Goal: Information Seeking & Learning: Learn about a topic

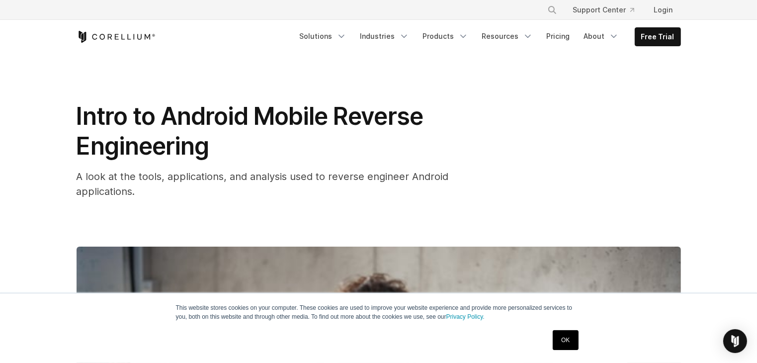
click at [573, 339] on link "OK" at bounding box center [565, 340] width 25 height 20
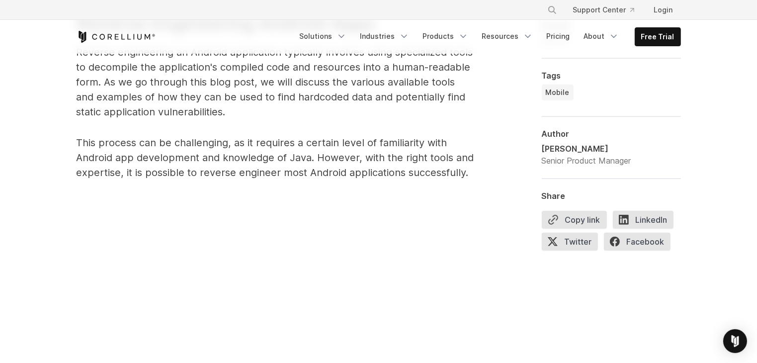
scroll to position [547, 0]
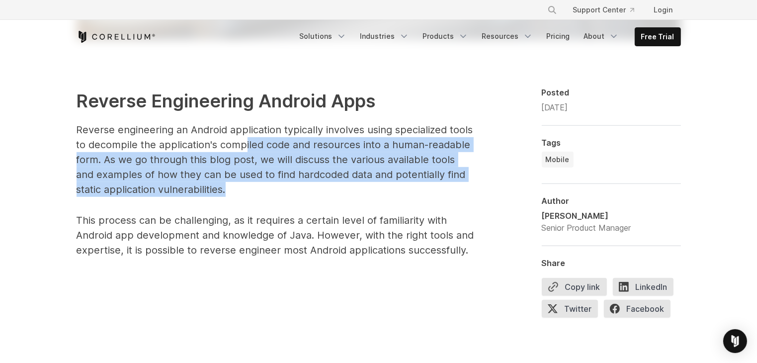
drag, startPoint x: 247, startPoint y: 152, endPoint x: 271, endPoint y: 194, distance: 49.2
click at [271, 194] on p "Reverse engineering an Android application typically involves using specialized…" at bounding box center [276, 159] width 398 height 75
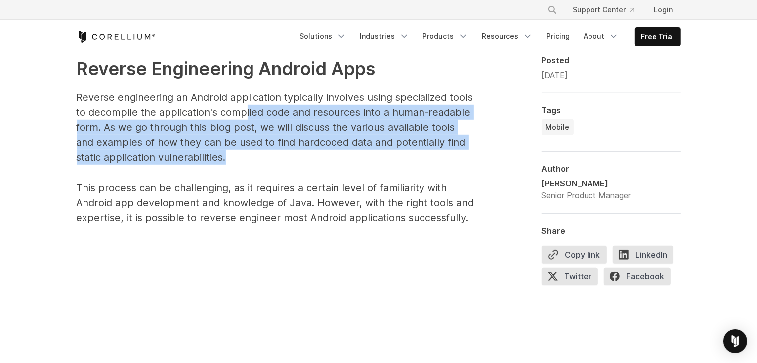
scroll to position [597, 0]
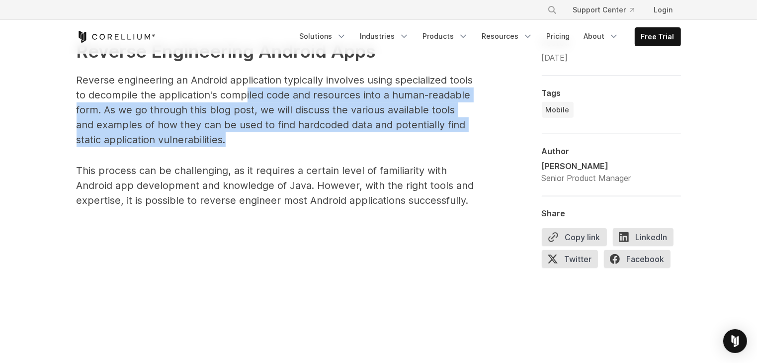
click at [222, 126] on p "Reverse engineering an Android application typically involves using specialized…" at bounding box center [276, 110] width 398 height 75
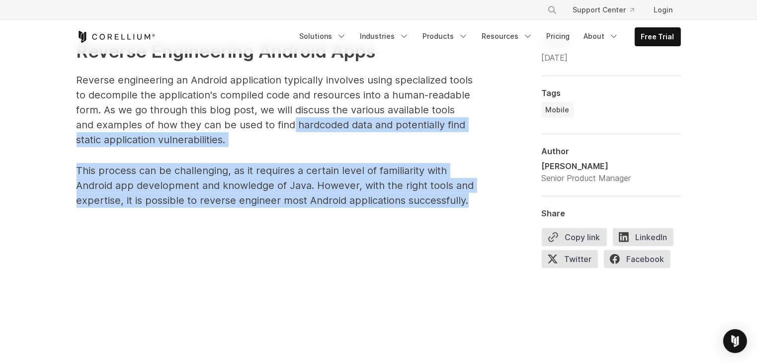
drag, startPoint x: 295, startPoint y: 126, endPoint x: 359, endPoint y: 213, distance: 107.4
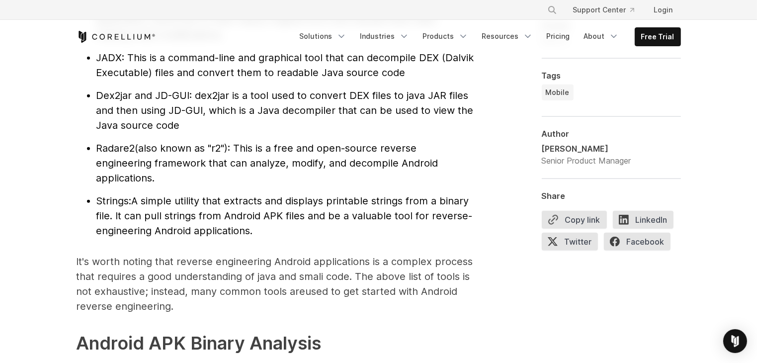
scroll to position [1193, 0]
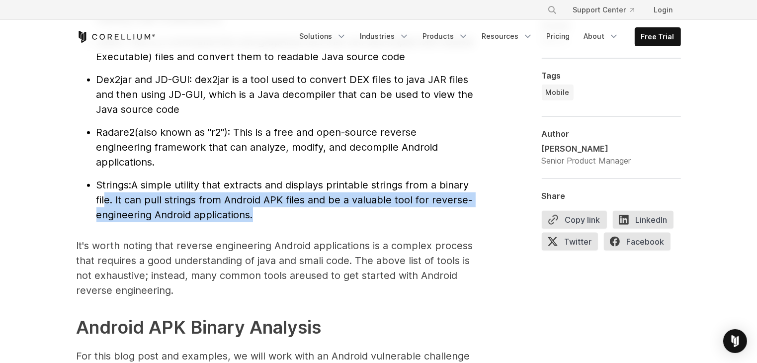
drag, startPoint x: 278, startPoint y: 219, endPoint x: 105, endPoint y: 195, distance: 175.2
click at [105, 195] on li "Strings: A simple utility that extracts and displays printable strings from a b…" at bounding box center [285, 200] width 378 height 45
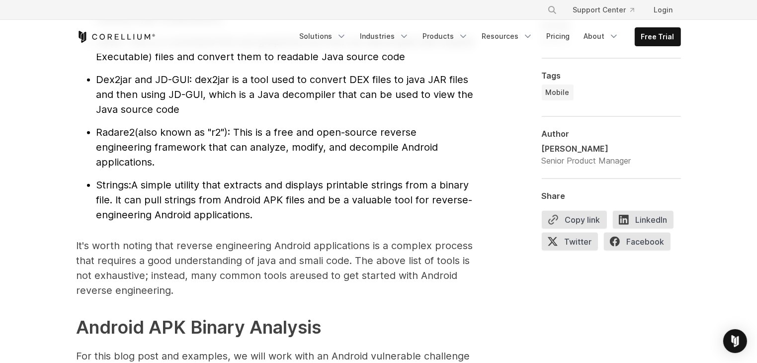
click at [101, 188] on span "Strings:" at bounding box center [113, 185] width 35 height 12
click at [101, 187] on span "Strings:" at bounding box center [113, 185] width 35 height 12
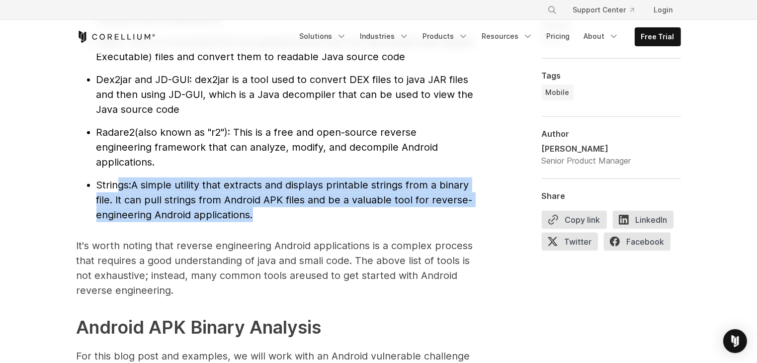
drag, startPoint x: 256, startPoint y: 221, endPoint x: 115, endPoint y: 184, distance: 145.0
click at [115, 184] on li "Strings: A simple utility that extracts and displays printable strings from a b…" at bounding box center [285, 200] width 378 height 45
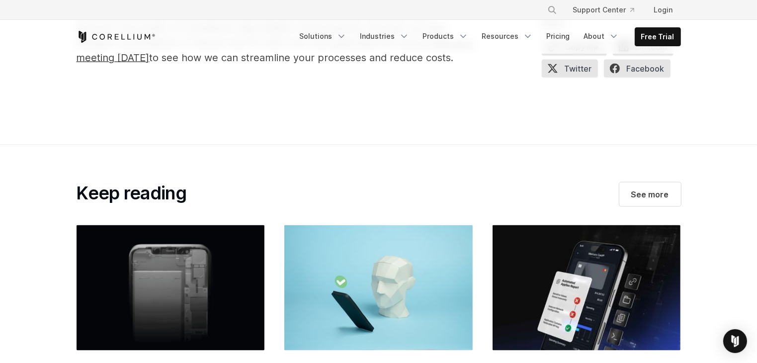
scroll to position [5271, 0]
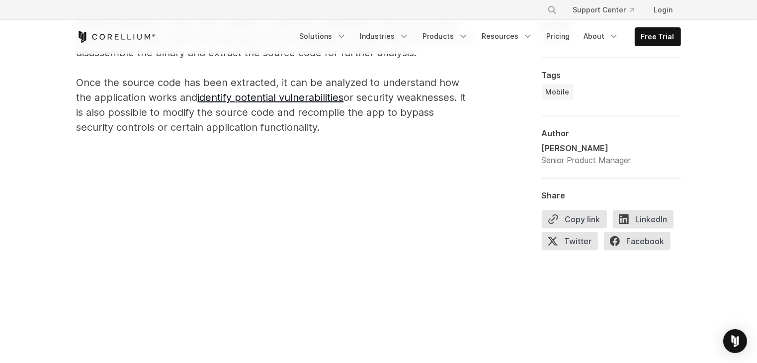
scroll to position [762, 0]
click at [263, 122] on p "Reverse Engineering iOS Apps iOS applications are distributed as compiled binar…" at bounding box center [276, 39] width 398 height 191
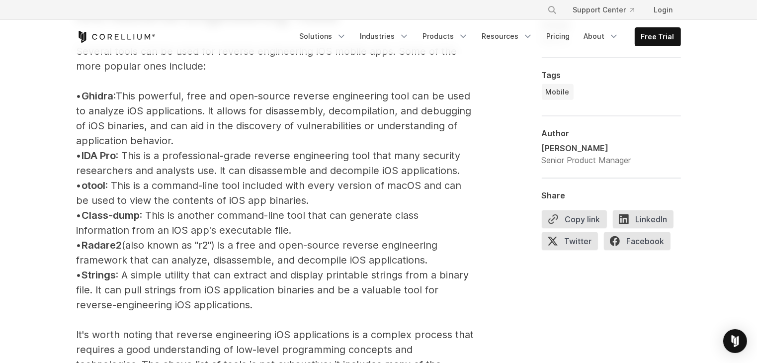
scroll to position [1164, 0]
click at [200, 236] on p "iOS Reverse Engineering Tools Several tools can be used for reverse engineering…" at bounding box center [276, 305] width 398 height 665
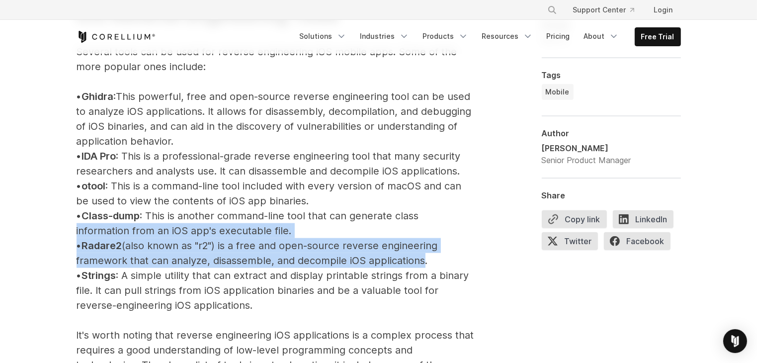
drag, startPoint x: 411, startPoint y: 259, endPoint x: 62, endPoint y: 226, distance: 350.6
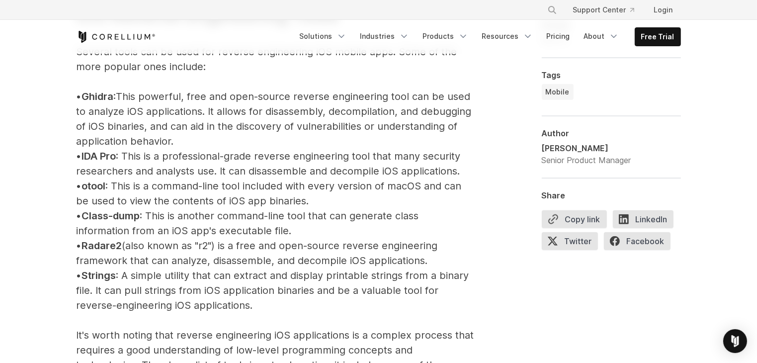
click at [249, 120] on p "iOS Reverse Engineering Tools Several tools can be used for reverse engineering…" at bounding box center [276, 305] width 398 height 665
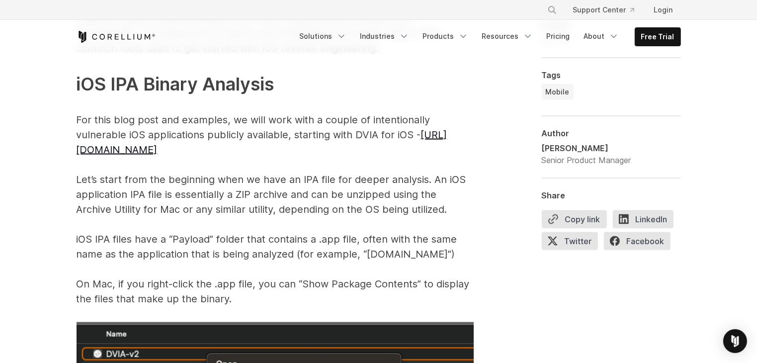
scroll to position [1512, 0]
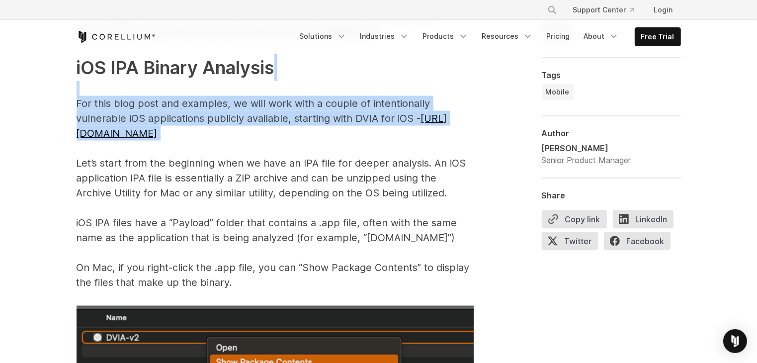
drag, startPoint x: 99, startPoint y: 99, endPoint x: 331, endPoint y: 136, distance: 234.1
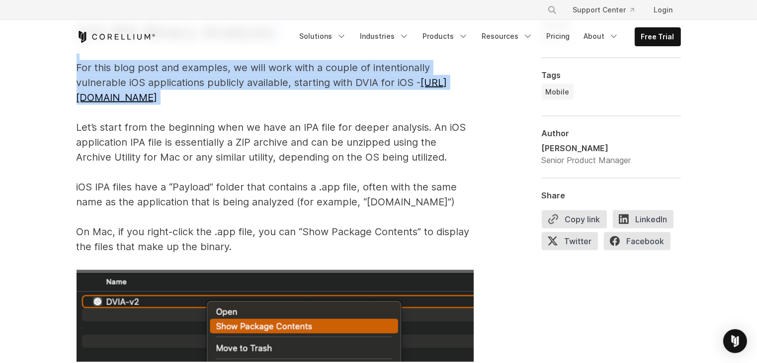
scroll to position [1561, 0]
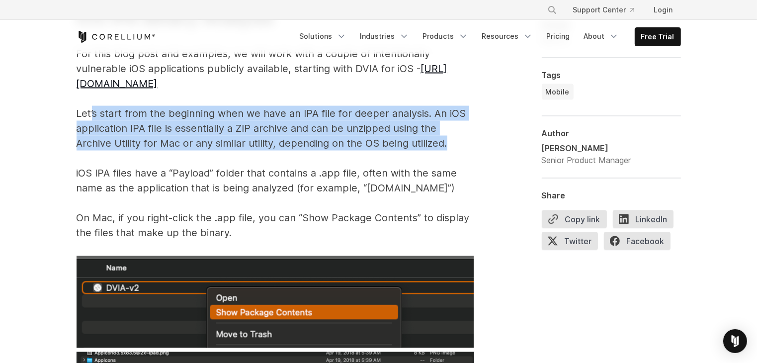
drag, startPoint x: 123, startPoint y: 108, endPoint x: 421, endPoint y: 137, distance: 299.7
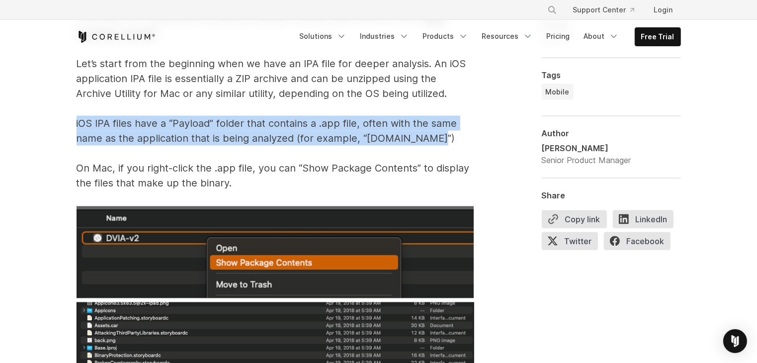
drag, startPoint x: 370, startPoint y: 139, endPoint x: 2, endPoint y: 130, distance: 368.1
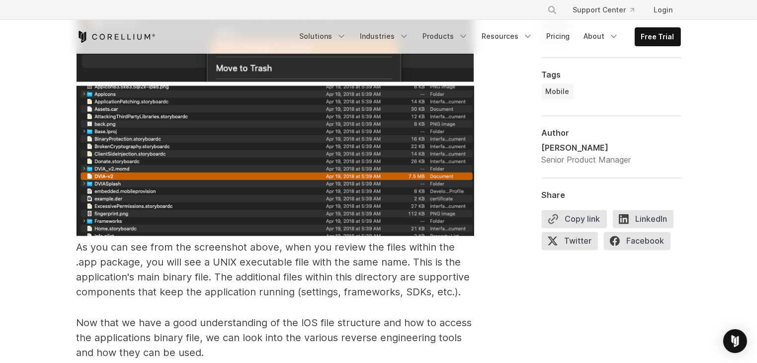
scroll to position [1828, 0]
click at [316, 229] on img at bounding box center [276, 161] width 398 height 151
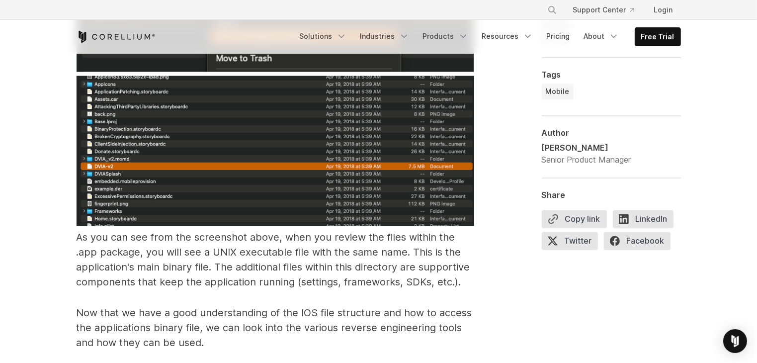
scroll to position [1838, 0]
click at [316, 229] on p "As you can see from the screenshot above, when you review the files within the …" at bounding box center [276, 135] width 398 height 310
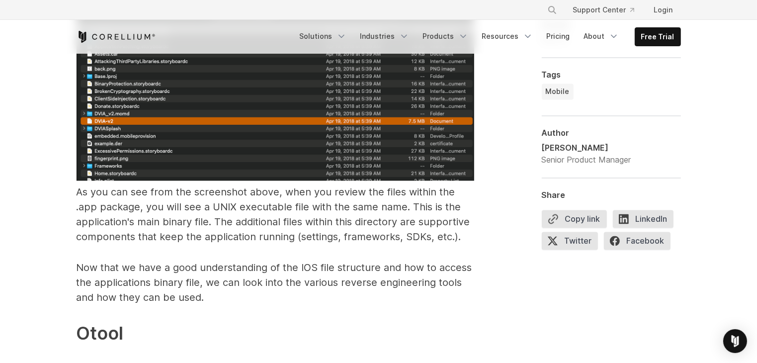
scroll to position [1801, 0]
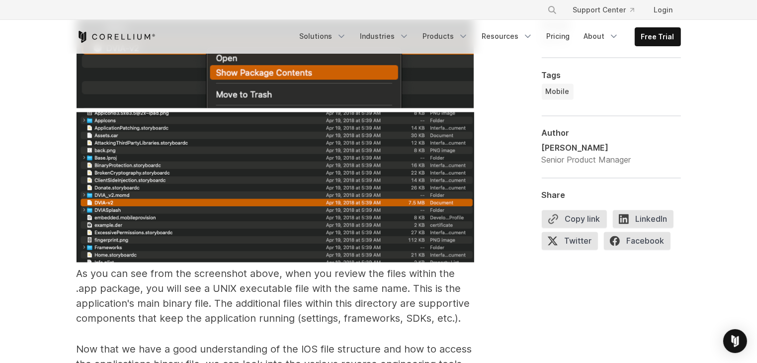
click at [552, 189] on div "**********" at bounding box center [611, 137] width 139 height 234
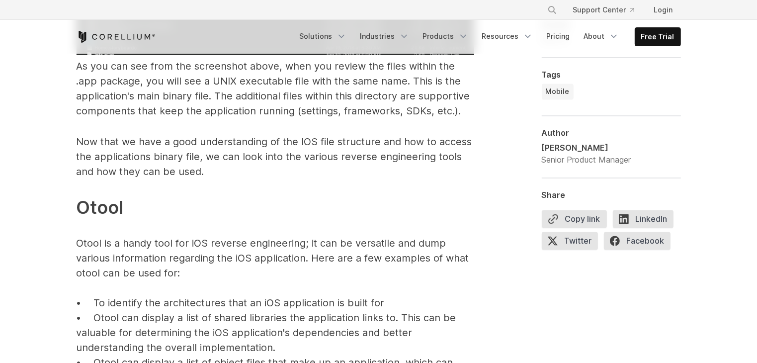
scroll to position [2000, 0]
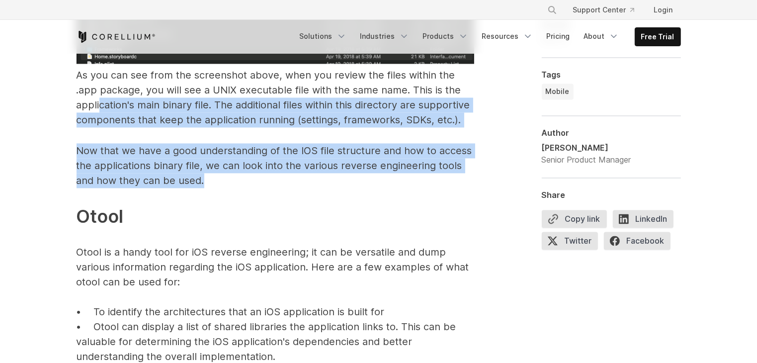
drag, startPoint x: 216, startPoint y: 176, endPoint x: 99, endPoint y: 100, distance: 139.6
click at [190, 173] on p "Now that we have a good understanding of the IOS file structure and how to acce…" at bounding box center [276, 305] width 398 height 325
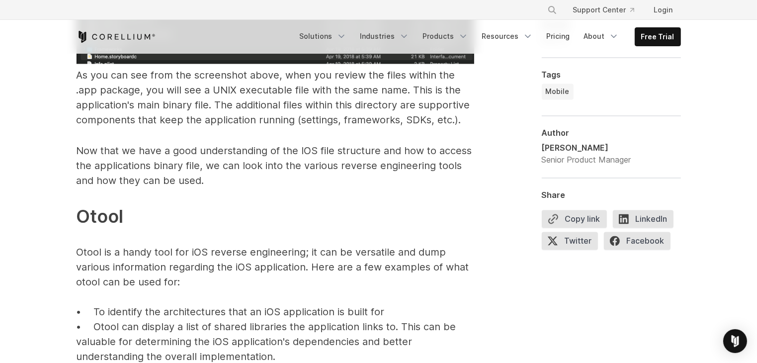
scroll to position [1950, 0]
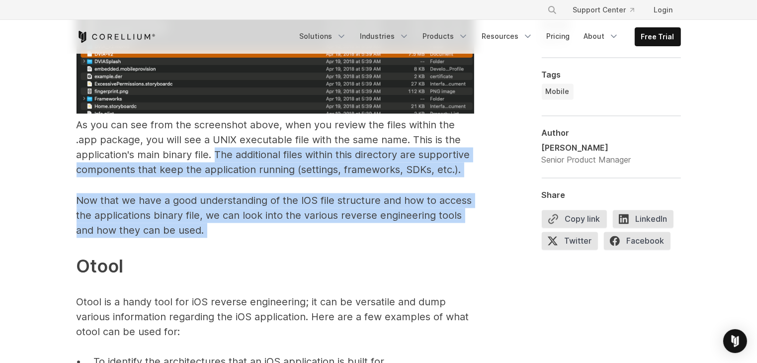
drag, startPoint x: 217, startPoint y: 150, endPoint x: 251, endPoint y: 245, distance: 100.3
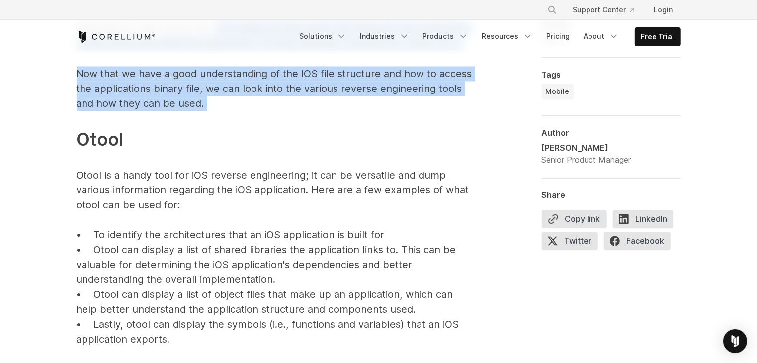
scroll to position [2149, 0]
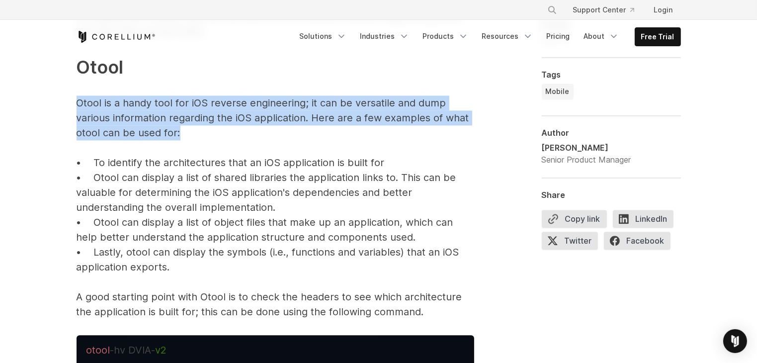
drag, startPoint x: 150, startPoint y: 124, endPoint x: 55, endPoint y: 102, distance: 97.3
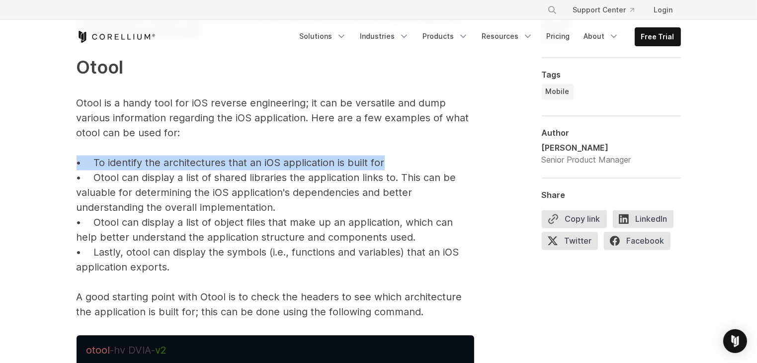
drag, startPoint x: 78, startPoint y: 162, endPoint x: 389, endPoint y: 164, distance: 311.8
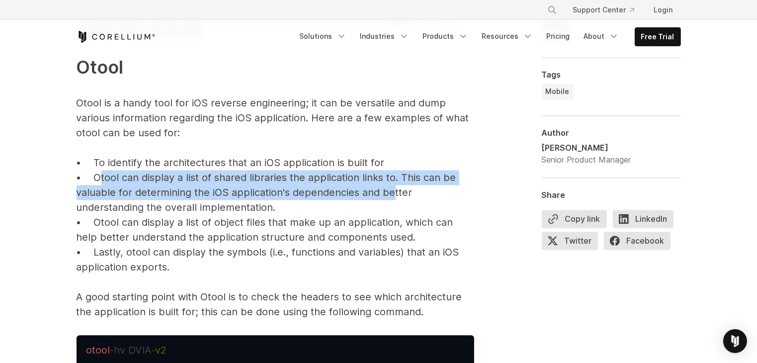
drag, startPoint x: 97, startPoint y: 180, endPoint x: 393, endPoint y: 191, distance: 295.6
click at [393, 191] on p "Now that we have a good understanding of the IOS file structure and how to acce…" at bounding box center [276, 156] width 398 height 325
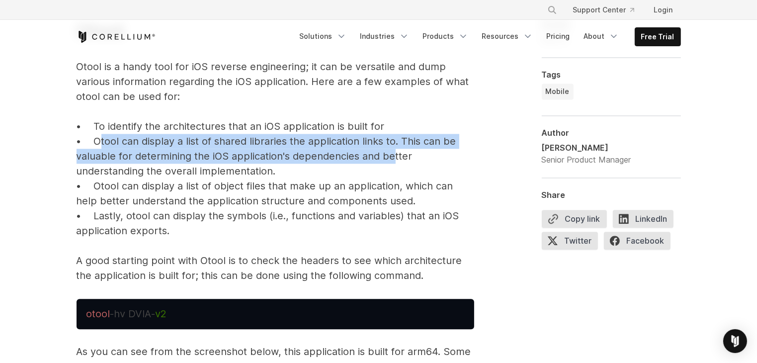
scroll to position [2199, 0]
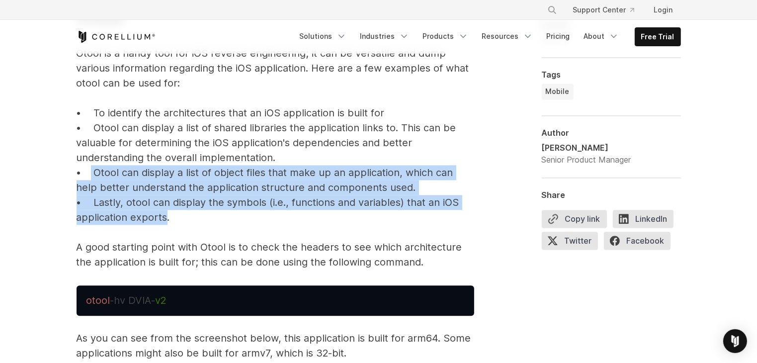
drag, startPoint x: 151, startPoint y: 206, endPoint x: 90, endPoint y: 177, distance: 68.0
click at [90, 177] on p "Now that we have a good understanding of the IOS file structure and how to acce…" at bounding box center [276, 106] width 398 height 325
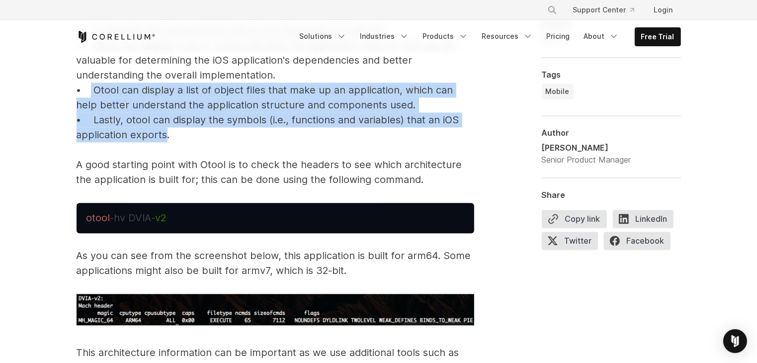
scroll to position [2298, 0]
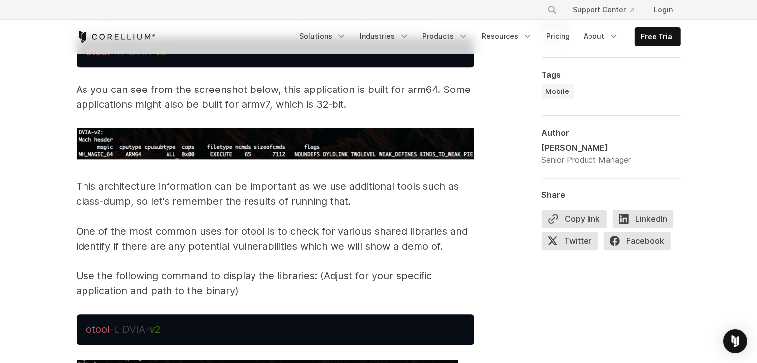
scroll to position [2497, 0]
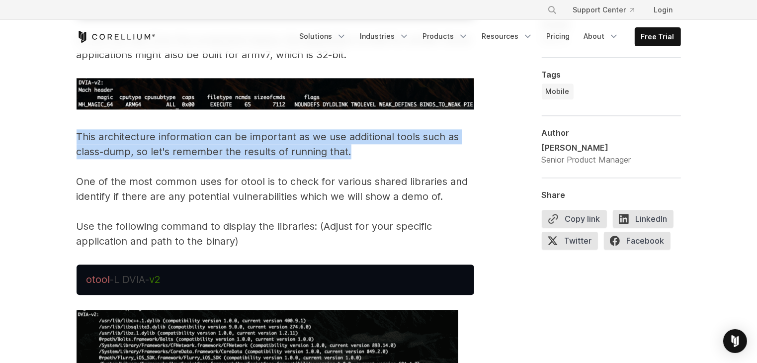
drag, startPoint x: 350, startPoint y: 155, endPoint x: 44, endPoint y: 132, distance: 307.2
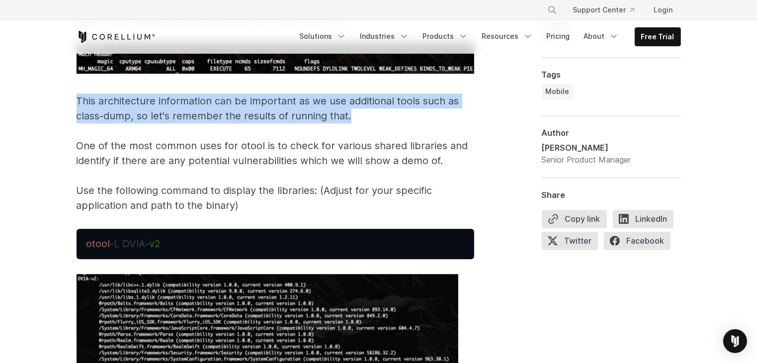
scroll to position [2547, 0]
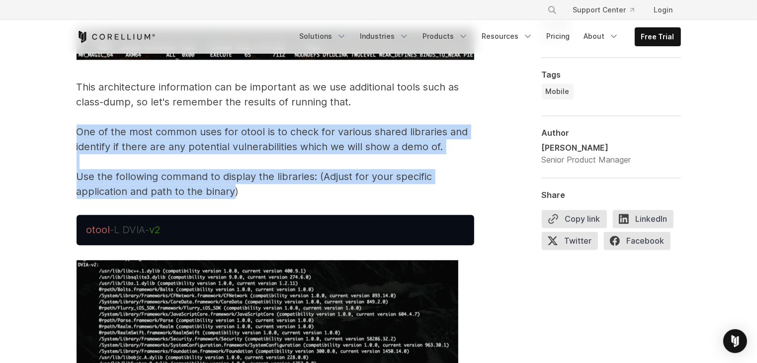
drag, startPoint x: 232, startPoint y: 186, endPoint x: 47, endPoint y: 136, distance: 192.1
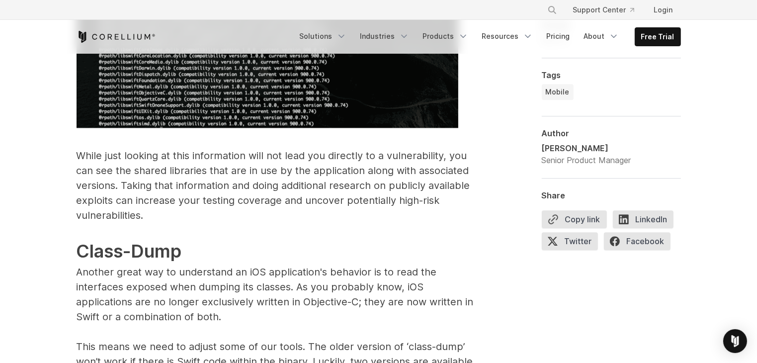
scroll to position [2994, 0]
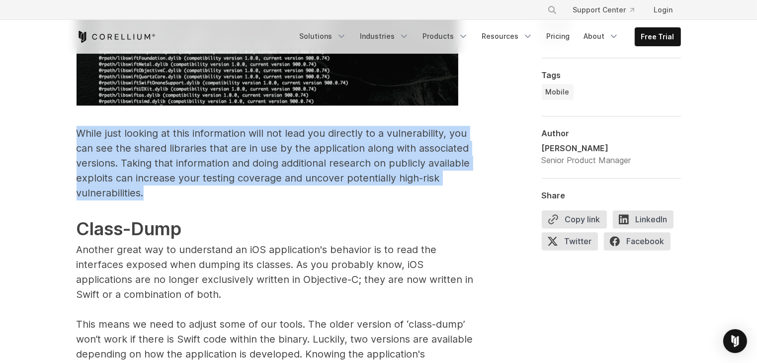
drag, startPoint x: 143, startPoint y: 197, endPoint x: 62, endPoint y: 131, distance: 105.3
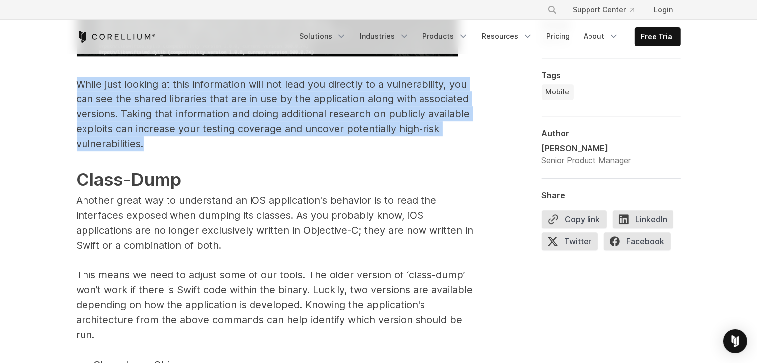
scroll to position [3044, 0]
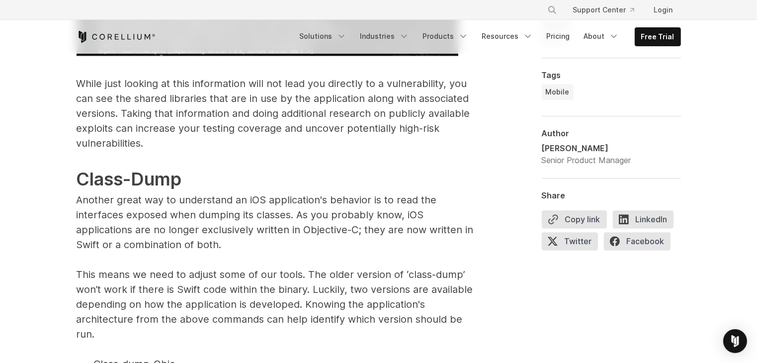
click at [173, 159] on p "While just looking at this information will not lead you directly to a vulnerab…" at bounding box center [276, 253] width 398 height 355
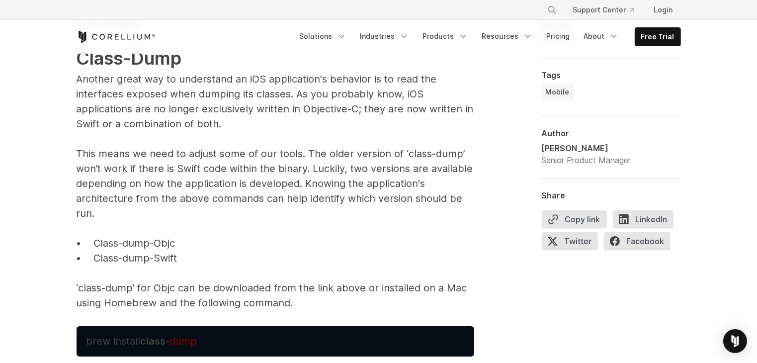
scroll to position [3144, 0]
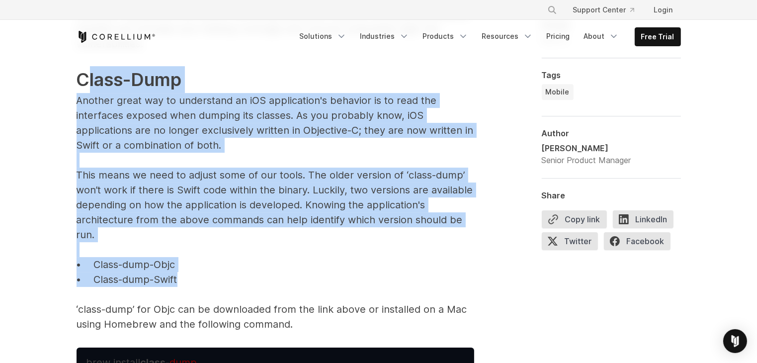
drag, startPoint x: 103, startPoint y: 92, endPoint x: 312, endPoint y: 286, distance: 285.0
click at [312, 286] on p "While just looking at this information will not lead you directly to a vulnerab…" at bounding box center [276, 154] width 398 height 355
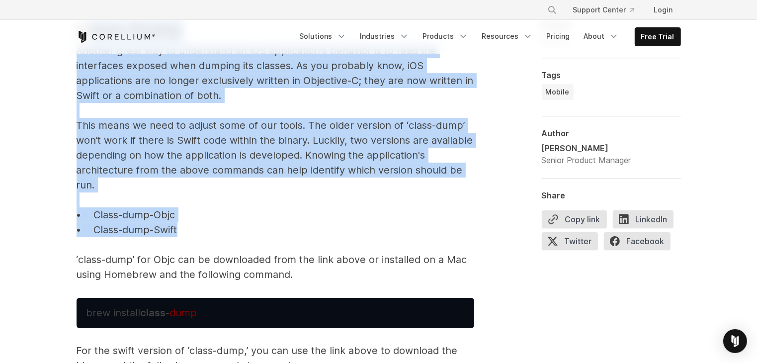
scroll to position [3243, 0]
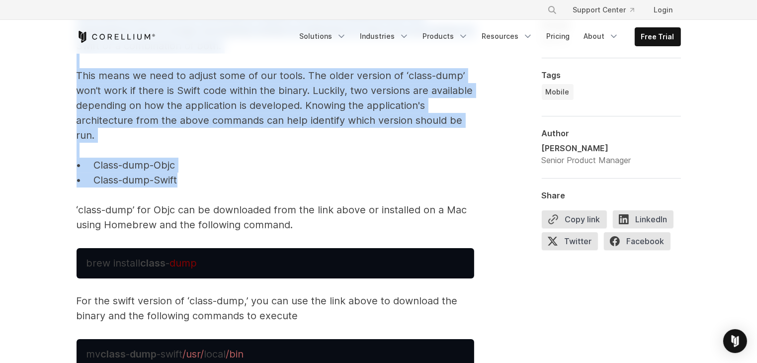
click at [166, 168] on p "While just looking at this information will not lead you directly to a vulnerab…" at bounding box center [276, 54] width 398 height 355
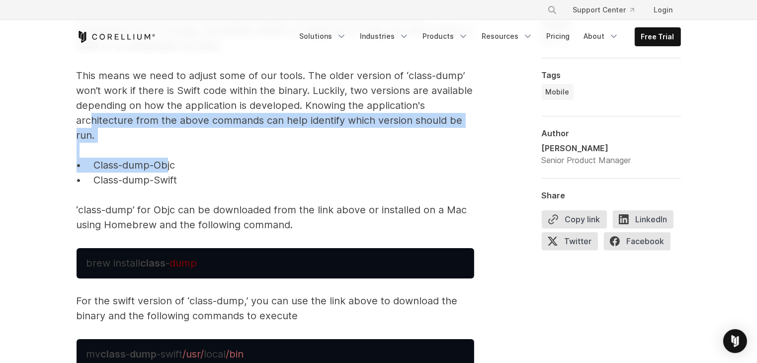
drag, startPoint x: 168, startPoint y: 171, endPoint x: 92, endPoint y: 116, distance: 93.2
click at [92, 116] on p "While just looking at this information will not lead you directly to a vulnerab…" at bounding box center [276, 54] width 398 height 355
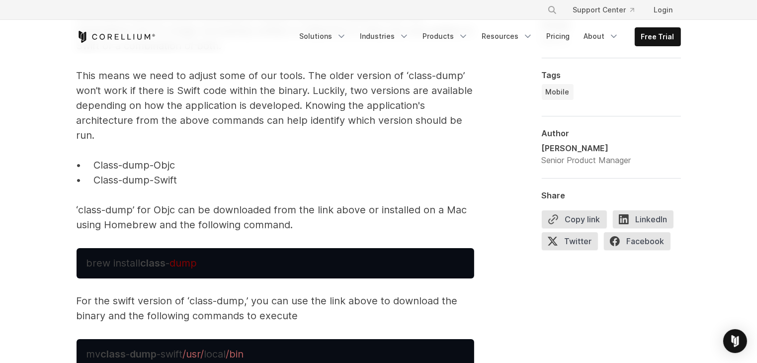
drag, startPoint x: 255, startPoint y: 197, endPoint x: 250, endPoint y: 196, distance: 5.7
click at [254, 197] on p "While just looking at this information will not lead you directly to a vulnerab…" at bounding box center [276, 54] width 398 height 355
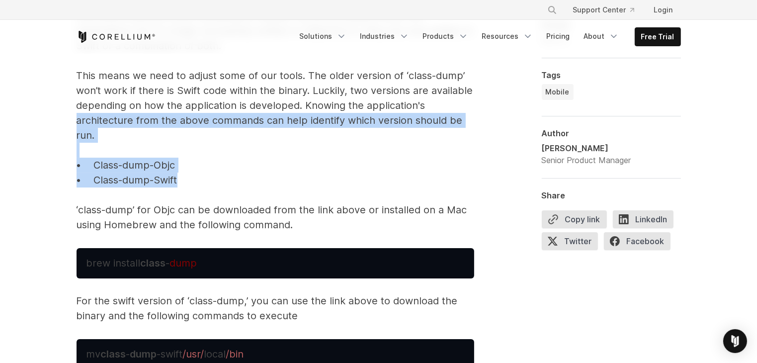
drag, startPoint x: 203, startPoint y: 182, endPoint x: 60, endPoint y: 122, distance: 155.5
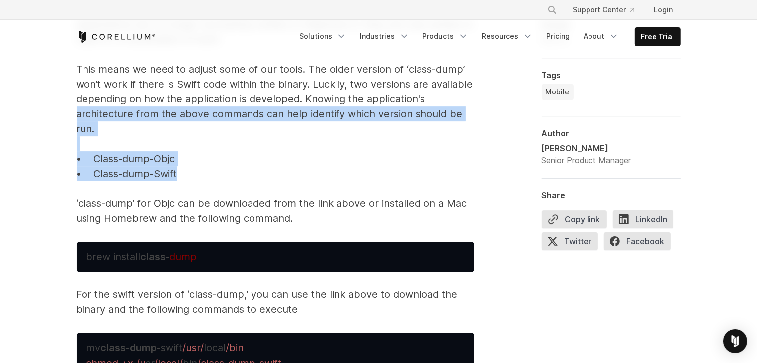
scroll to position [3293, 0]
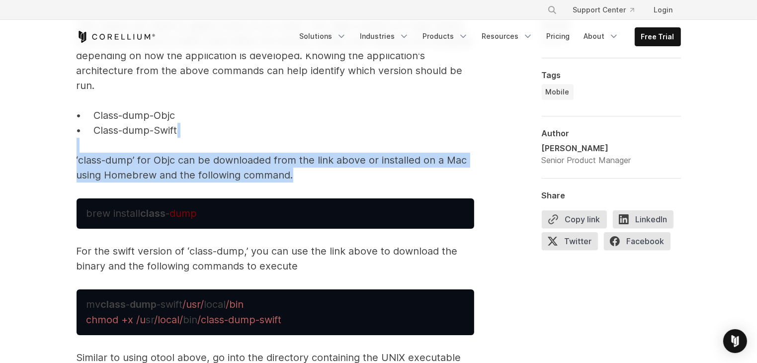
drag, startPoint x: 61, startPoint y: 146, endPoint x: 299, endPoint y: 181, distance: 240.4
click at [299, 181] on div "Intro to iOS mobile reverse engineering Learn how to reverse engineer an app: t…" at bounding box center [378, 363] width 757 height 7204
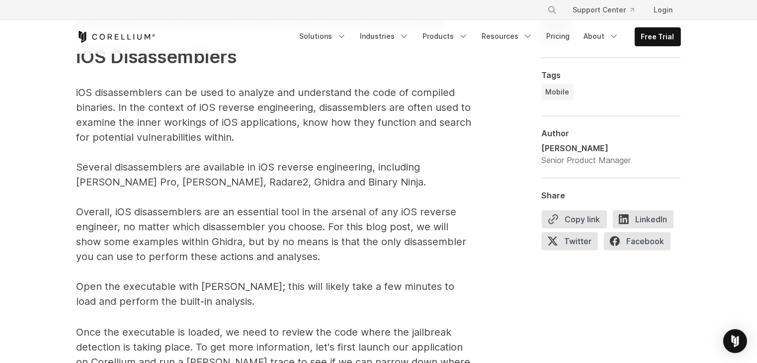
scroll to position [4748, 0]
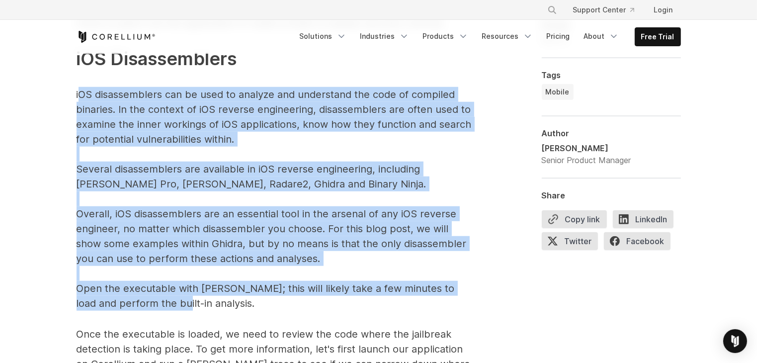
drag, startPoint x: 78, startPoint y: 92, endPoint x: 173, endPoint y: 301, distance: 229.9
click at [173, 301] on p "The above command, as an example, will search for the word “jail” within the DV…" at bounding box center [276, 4] width 398 height 613
click at [123, 179] on p "The above command, as an example, will search for the word “jail” within the DV…" at bounding box center [276, 4] width 398 height 613
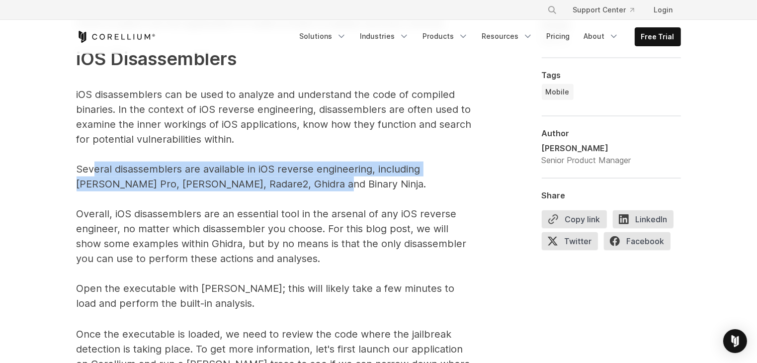
drag, startPoint x: 288, startPoint y: 187, endPoint x: 63, endPoint y: 167, distance: 226.2
click at [90, 167] on p "The above command, as an example, will search for the word “jail” within the DV…" at bounding box center [276, 4] width 398 height 613
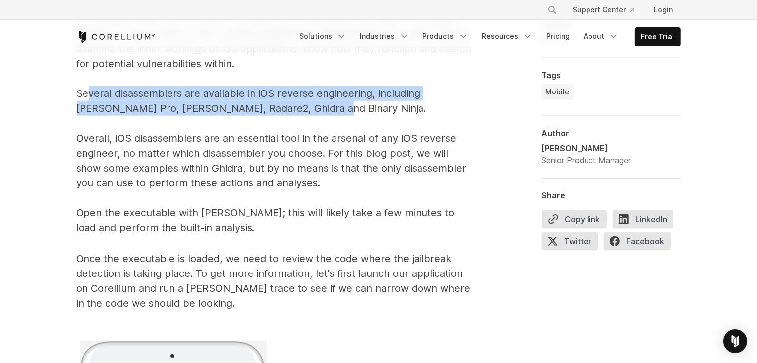
scroll to position [4848, 0]
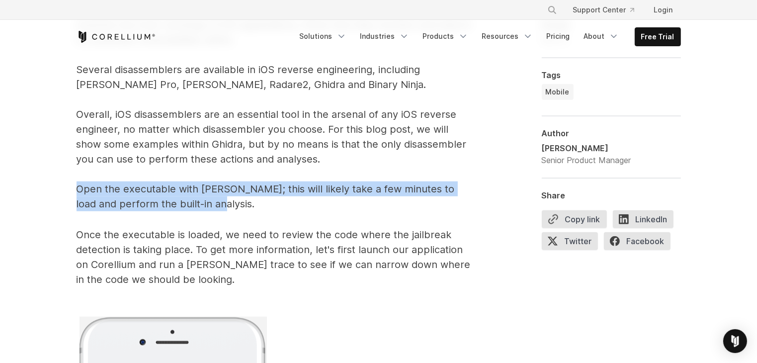
drag, startPoint x: 95, startPoint y: 189, endPoint x: 243, endPoint y: 197, distance: 147.4
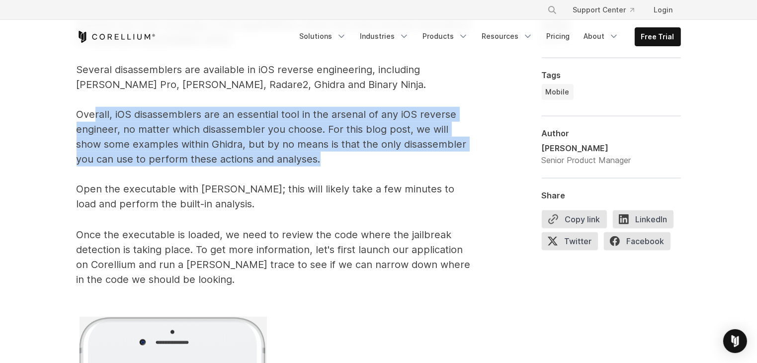
drag, startPoint x: 134, startPoint y: 115, endPoint x: 324, endPoint y: 156, distance: 194.8
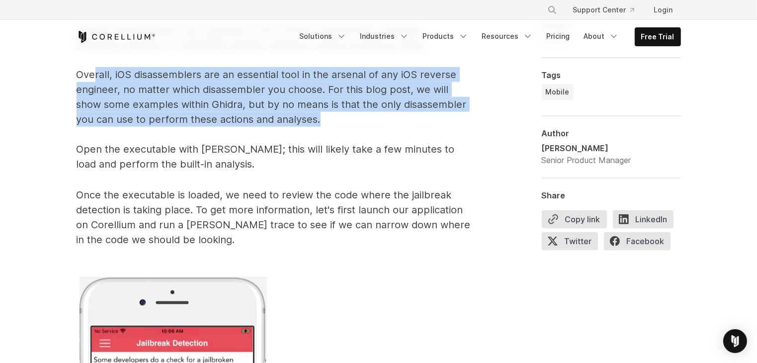
scroll to position [4798, 0]
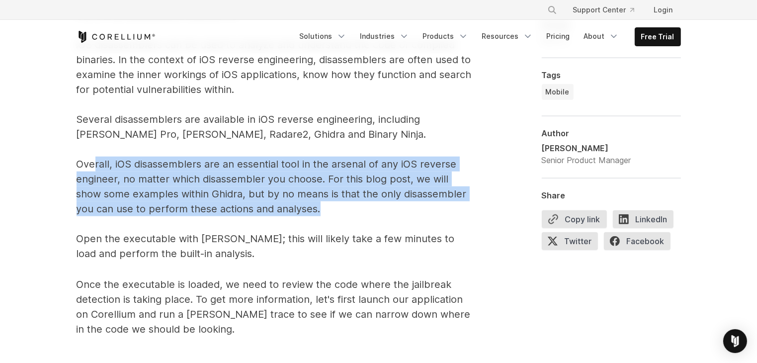
drag, startPoint x: 296, startPoint y: 211, endPoint x: 39, endPoint y: 168, distance: 261.3
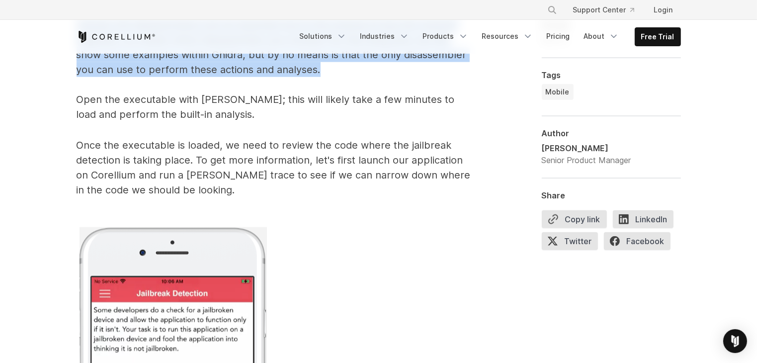
scroll to position [4947, 0]
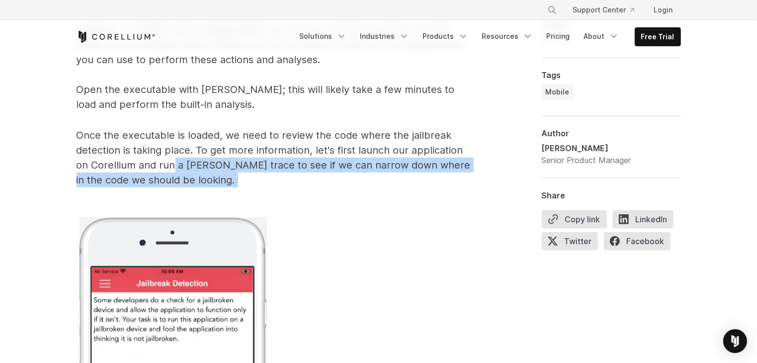
drag, startPoint x: 182, startPoint y: 188, endPoint x: 174, endPoint y: 162, distance: 27.7
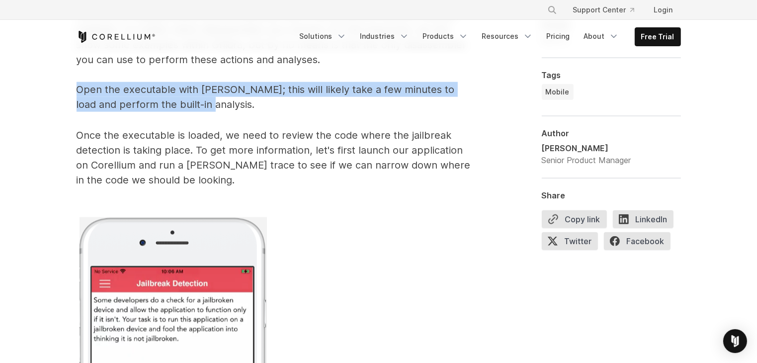
drag, startPoint x: 205, startPoint y: 106, endPoint x: 51, endPoint y: 89, distance: 154.6
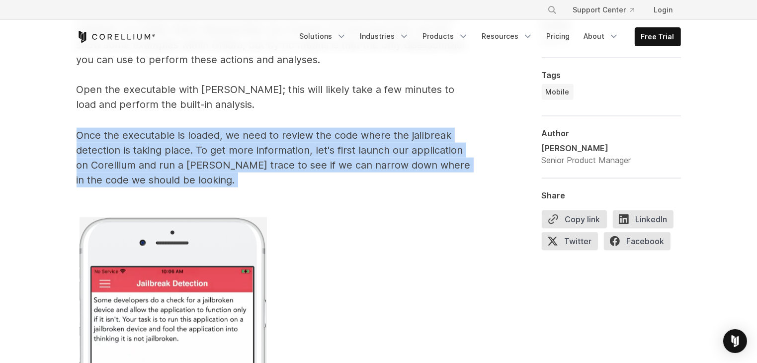
drag, startPoint x: 197, startPoint y: 191, endPoint x: 39, endPoint y: 130, distance: 169.7
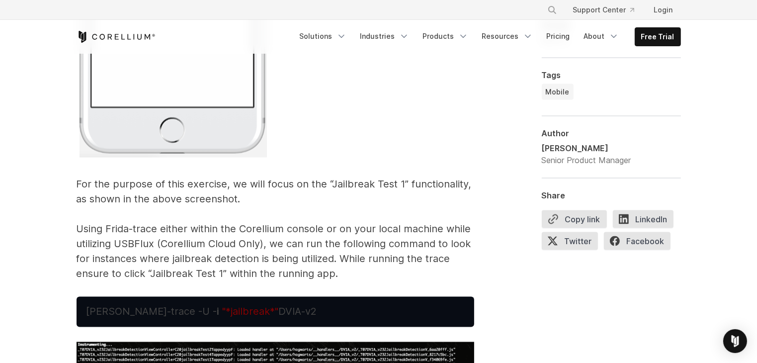
scroll to position [5444, 0]
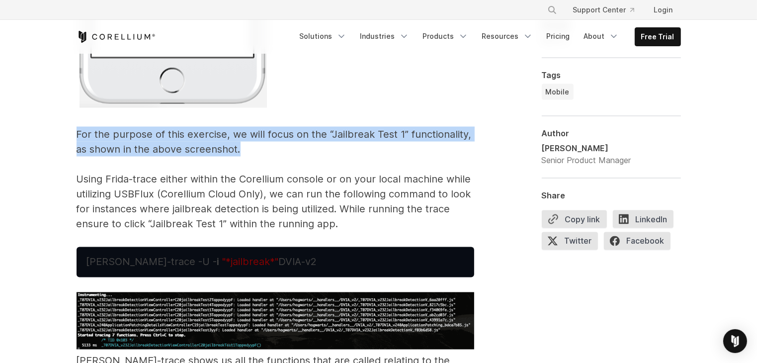
drag, startPoint x: 245, startPoint y: 152, endPoint x: 62, endPoint y: 132, distance: 184.1
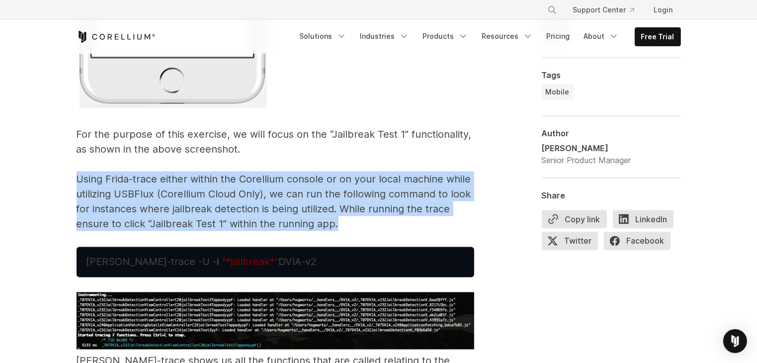
drag, startPoint x: 106, startPoint y: 180, endPoint x: 344, endPoint y: 226, distance: 242.1
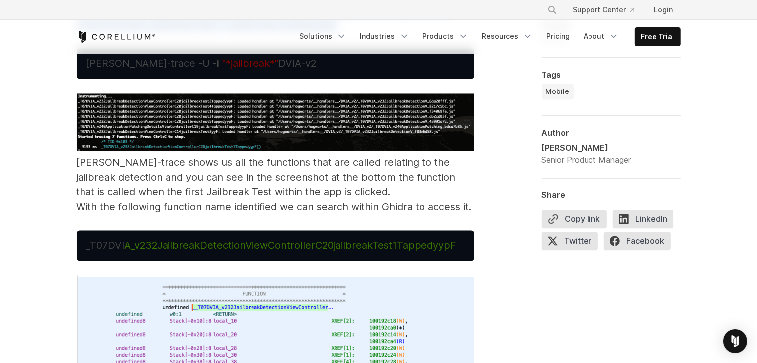
scroll to position [5643, 0]
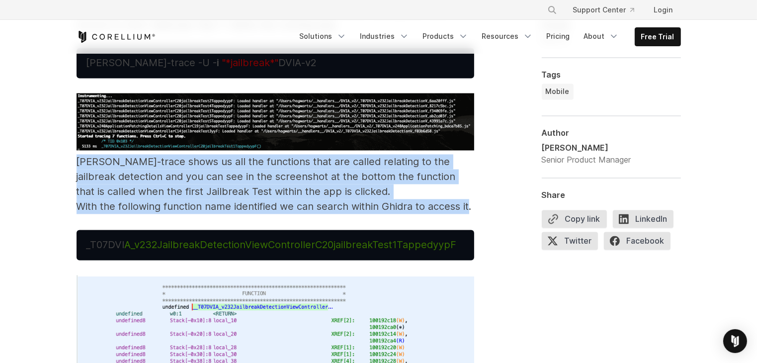
drag, startPoint x: 68, startPoint y: 158, endPoint x: 469, endPoint y: 213, distance: 405.6
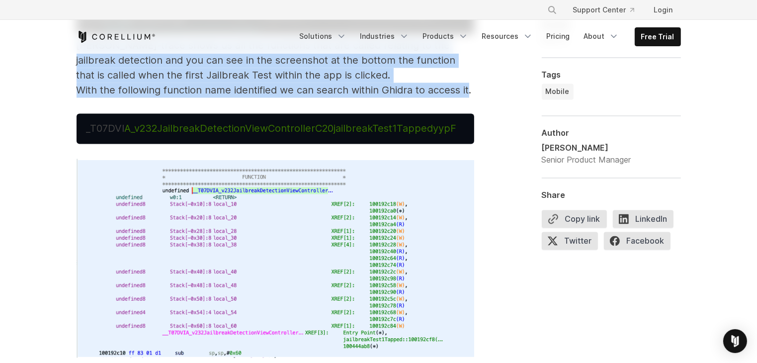
scroll to position [5743, 0]
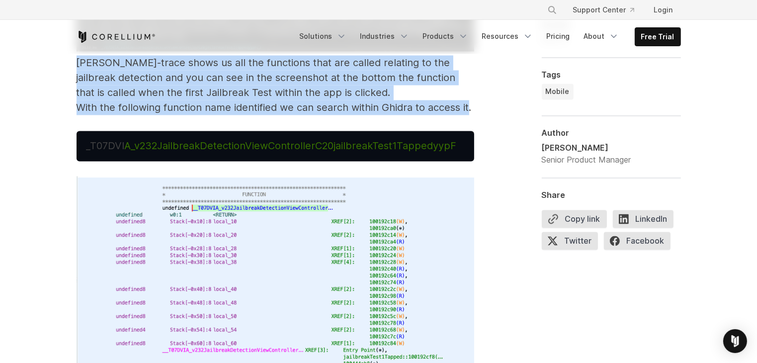
click at [203, 92] on p "[PERSON_NAME]-trace shows us all the functions that are called relating to the …" at bounding box center [276, 54] width 398 height 121
click at [221, 86] on p "[PERSON_NAME]-trace shows us all the functions that are called relating to the …" at bounding box center [276, 54] width 398 height 121
click at [225, 101] on p "[PERSON_NAME]-trace shows us all the functions that are called relating to the …" at bounding box center [276, 54] width 398 height 121
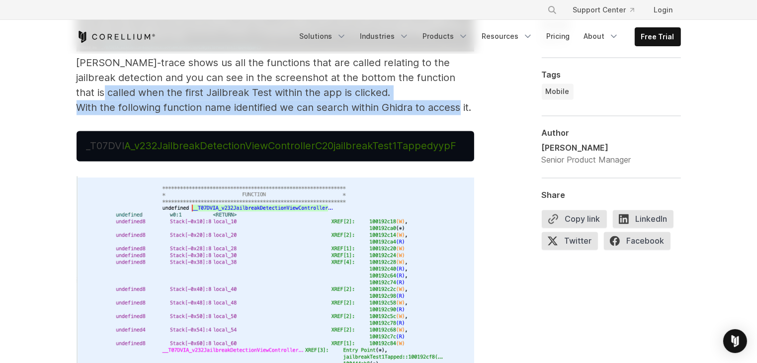
drag, startPoint x: 68, startPoint y: 96, endPoint x: 461, endPoint y: 103, distance: 393.4
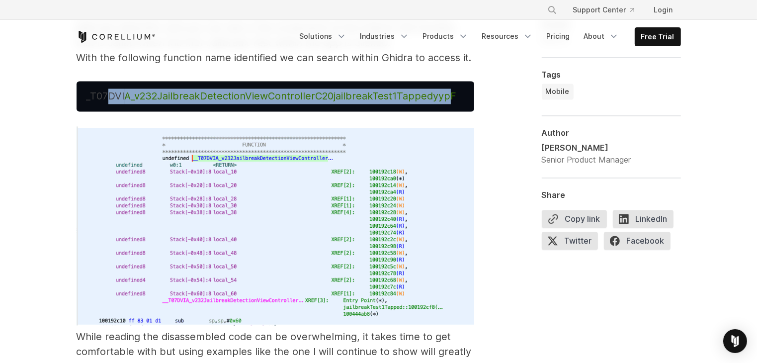
drag, startPoint x: 109, startPoint y: 94, endPoint x: 449, endPoint y: 103, distance: 339.2
click at [449, 103] on pre "_T07DVI A_v232JailbreakDetectionViewControllerC20jailbreakTest1TappedyypF" at bounding box center [276, 96] width 398 height 30
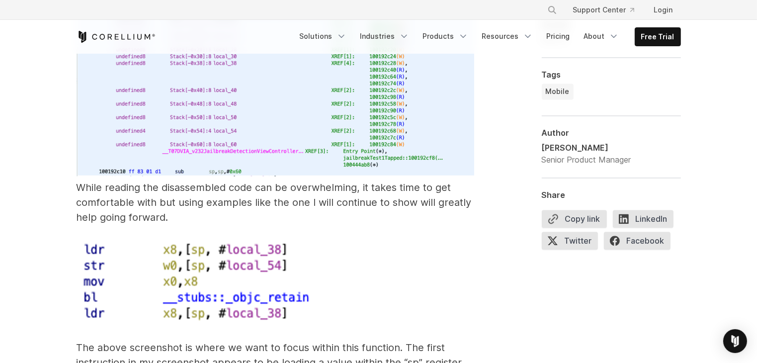
scroll to position [5991, 0]
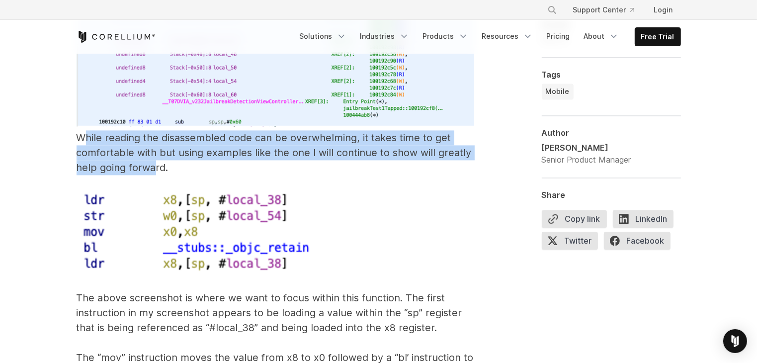
drag, startPoint x: 85, startPoint y: 140, endPoint x: 153, endPoint y: 166, distance: 73.5
click at [153, 166] on p "While reading the disassembled code can be overwhelming, it takes time to get c…" at bounding box center [276, 272] width 398 height 691
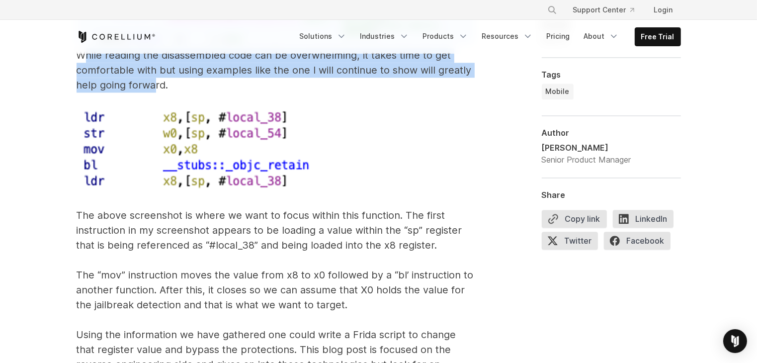
scroll to position [6091, 0]
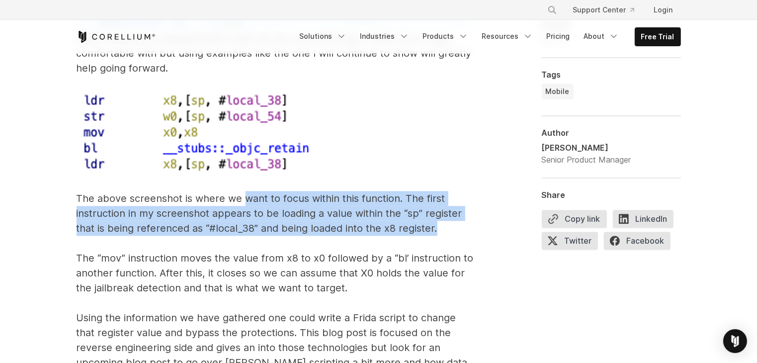
drag, startPoint x: 261, startPoint y: 210, endPoint x: 438, endPoint y: 229, distance: 178.1
click at [438, 229] on p "While reading the disassembled code can be overwhelming, it takes time to get c…" at bounding box center [276, 173] width 398 height 691
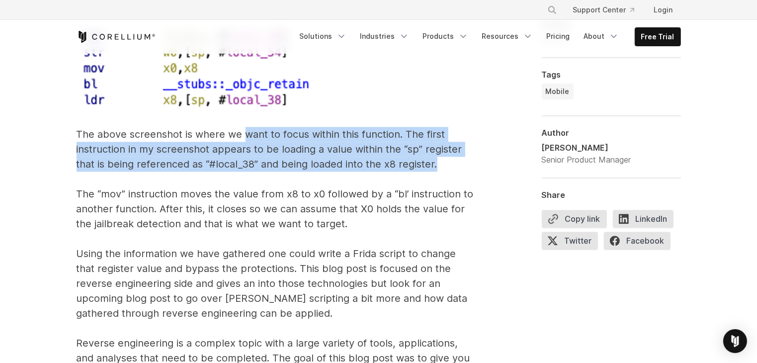
scroll to position [6140, 0]
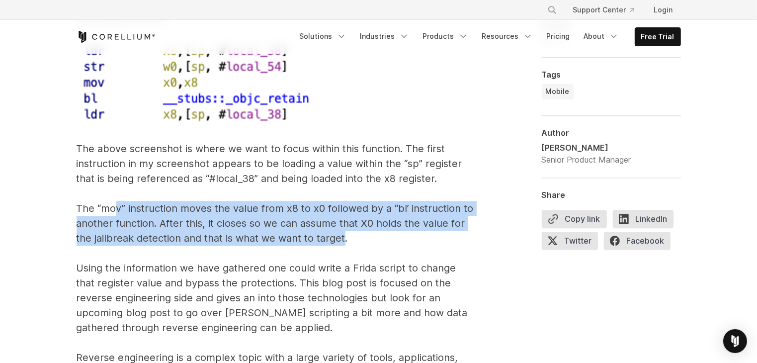
drag, startPoint x: 344, startPoint y: 239, endPoint x: 107, endPoint y: 210, distance: 238.9
click at [111, 211] on p "While reading the disassembled code can be overwhelming, it takes time to get c…" at bounding box center [276, 123] width 398 height 691
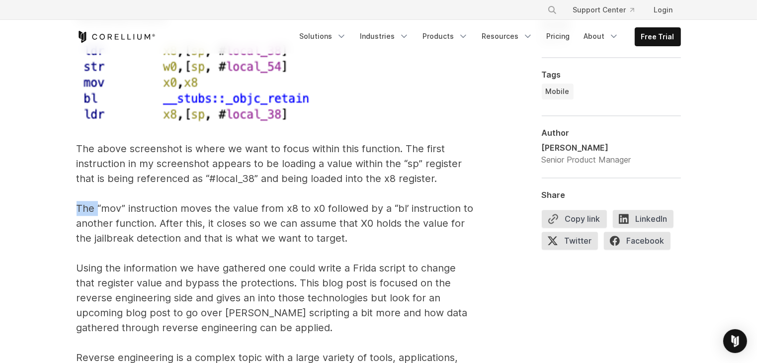
drag, startPoint x: 87, startPoint y: 210, endPoint x: 63, endPoint y: 212, distance: 23.4
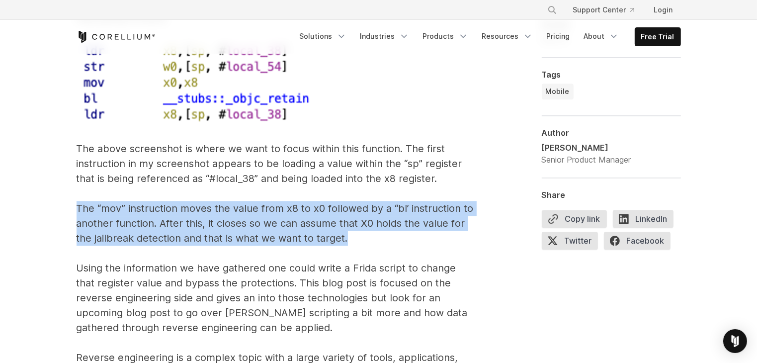
drag, startPoint x: 365, startPoint y: 237, endPoint x: 67, endPoint y: 213, distance: 298.8
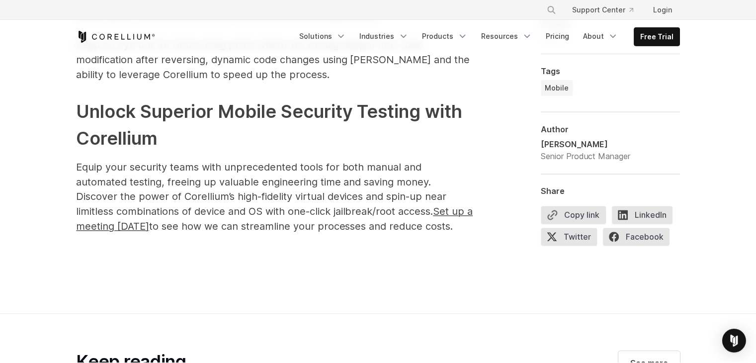
scroll to position [6638, 0]
